Goal: Transaction & Acquisition: Purchase product/service

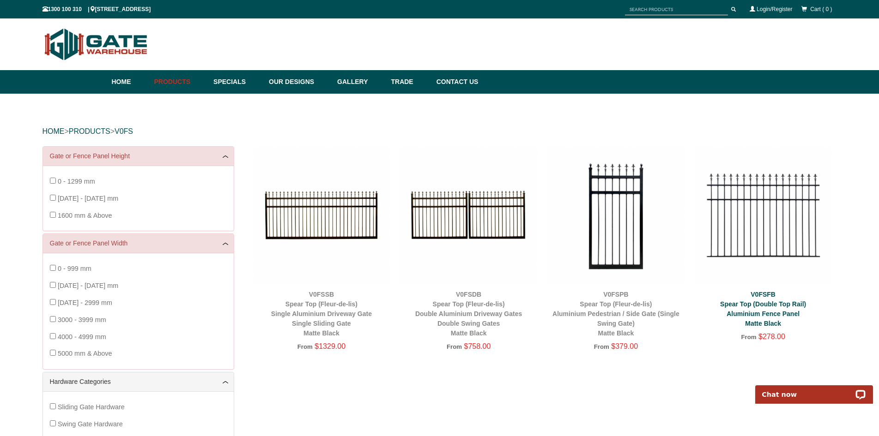
click at [758, 308] on link "V0FSFB Spear Top (Double Top Rail) Aluminium Fence Panel Matte Black" at bounding box center [763, 309] width 86 height 36
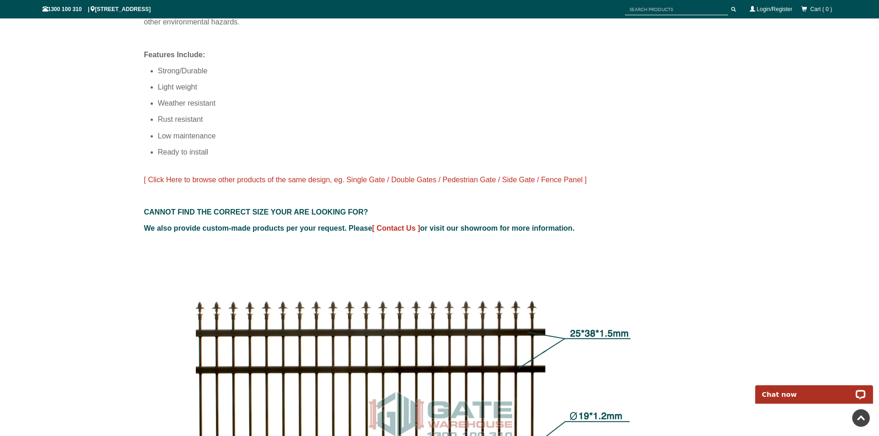
scroll to position [762, 0]
